Goal: Task Accomplishment & Management: Manage account settings

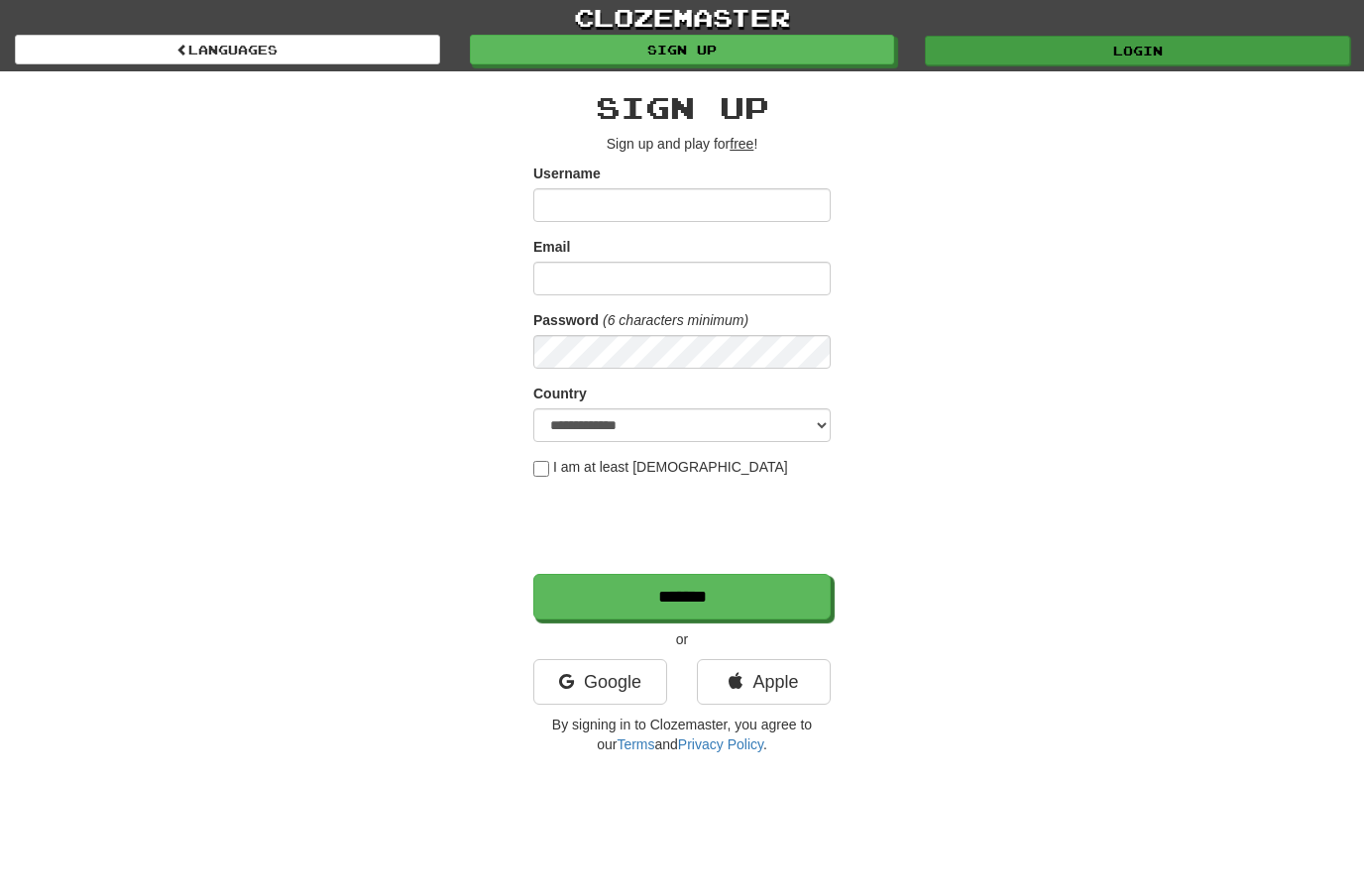
click at [1143, 46] on link "Login" at bounding box center [1137, 51] width 425 height 30
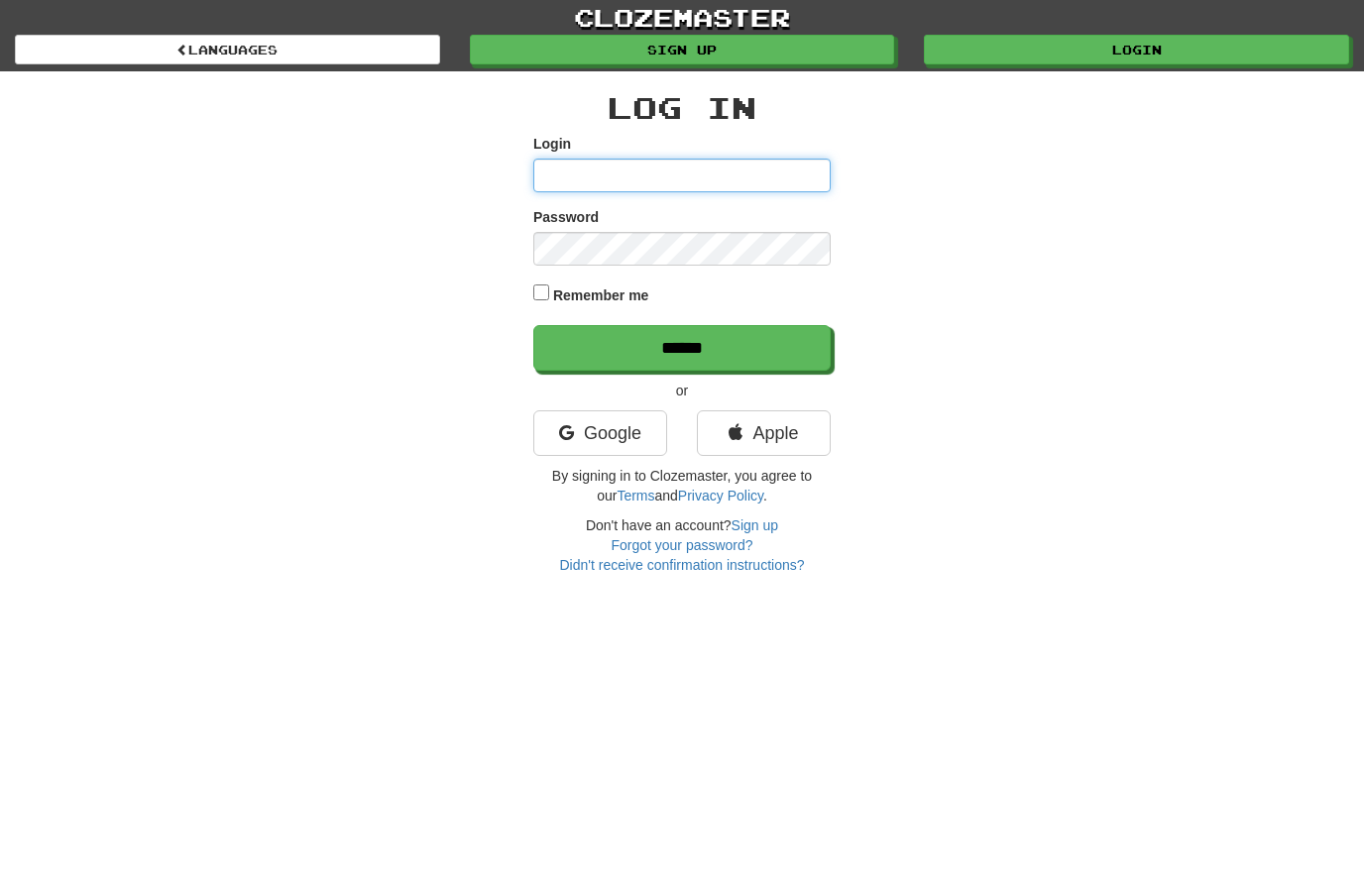
type input "**********"
click at [682, 346] on input "******" at bounding box center [681, 348] width 297 height 46
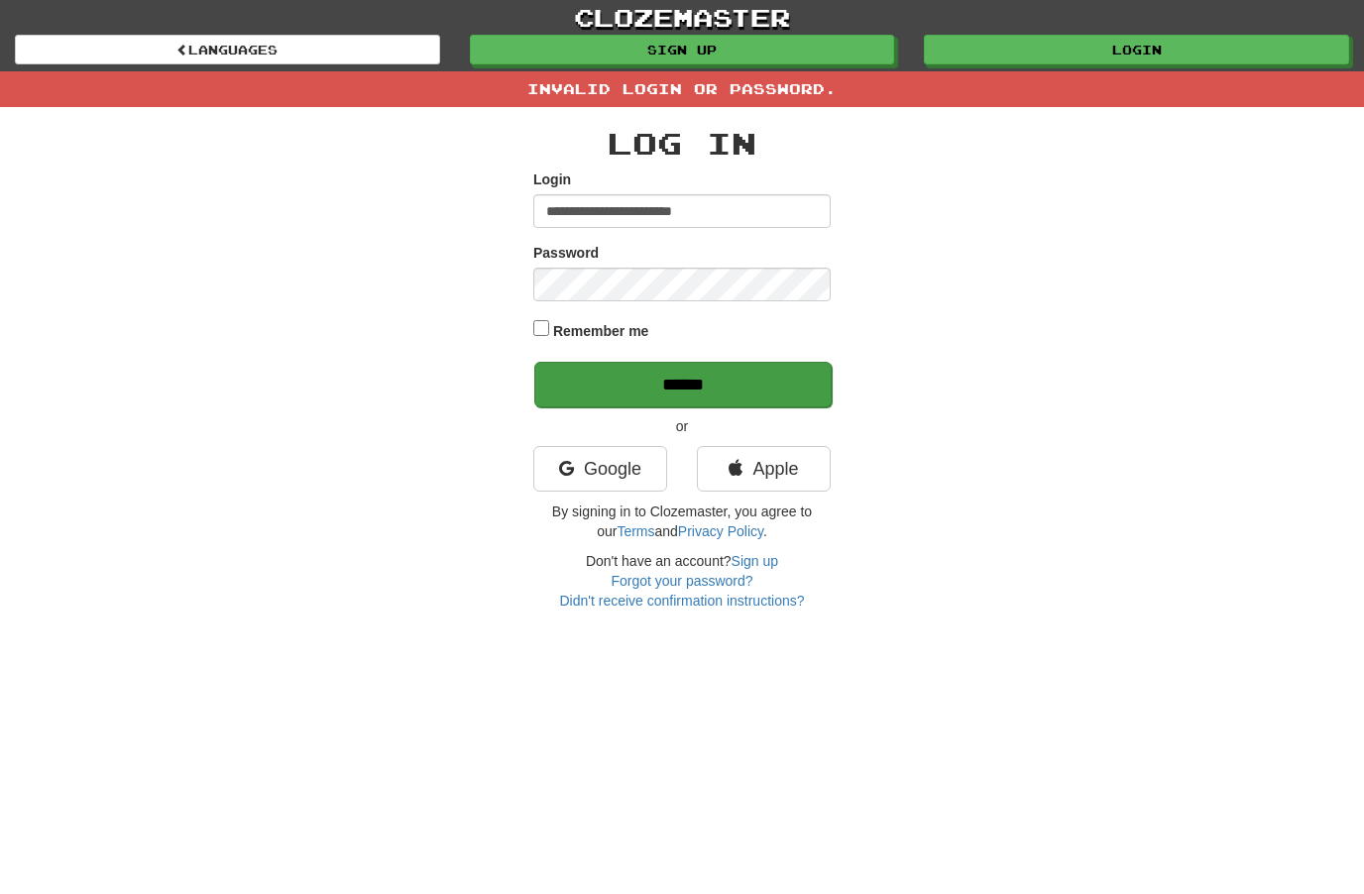
click at [679, 379] on input "******" at bounding box center [682, 385] width 297 height 46
